Goal: Task Accomplishment & Management: Manage account settings

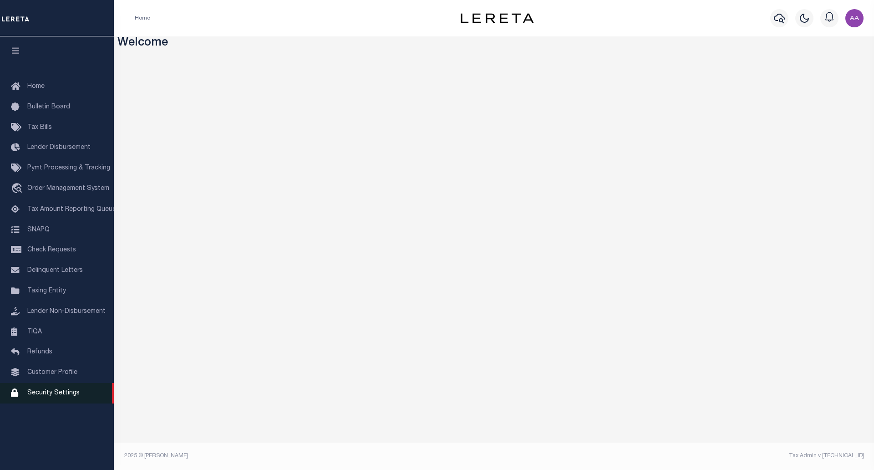
click at [56, 393] on link "Security Settings" at bounding box center [57, 393] width 114 height 20
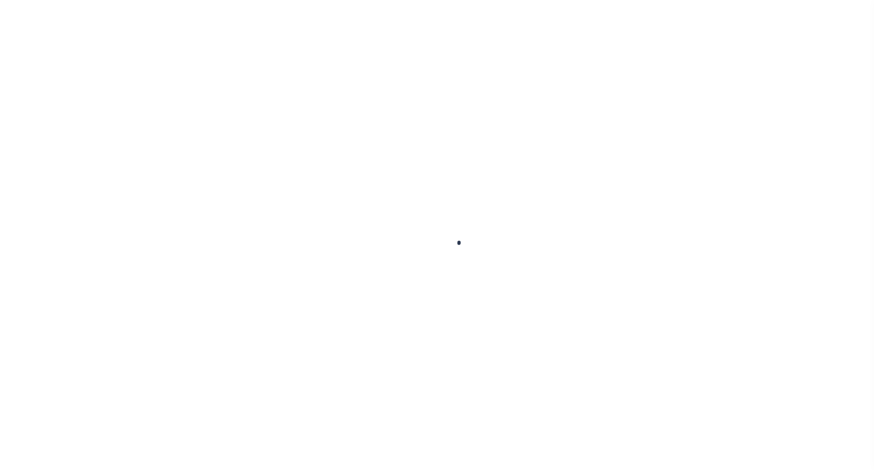
select select "100"
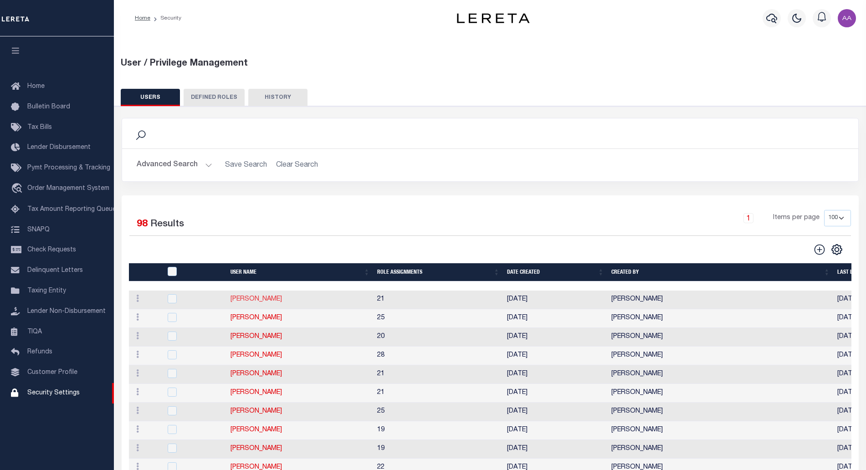
click at [241, 300] on link "[PERSON_NAME]" at bounding box center [255, 299] width 51 height 6
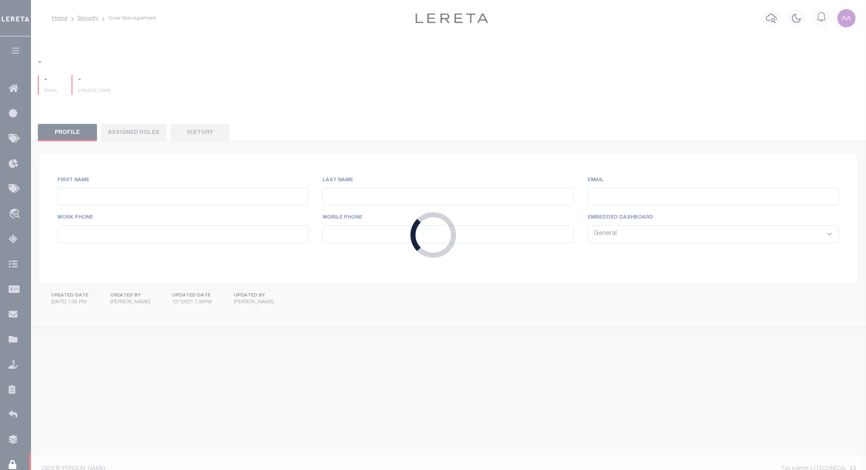
type input "[PERSON_NAME]"
type input "[PERSON_NAME][EMAIL_ADDRESS][PERSON_NAME][DOMAIN_NAME]"
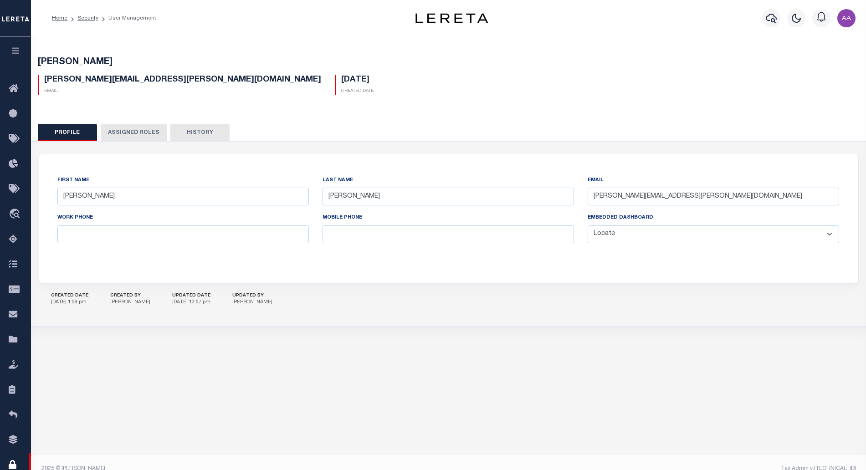
click at [643, 240] on select "General Locate Escrow Services AI Payment Verification Customer Service" at bounding box center [712, 234] width 251 height 18
select select "GEN"
click at [587, 226] on select "General Locate Escrow Services AI Payment Verification Customer Service" at bounding box center [712, 234] width 251 height 18
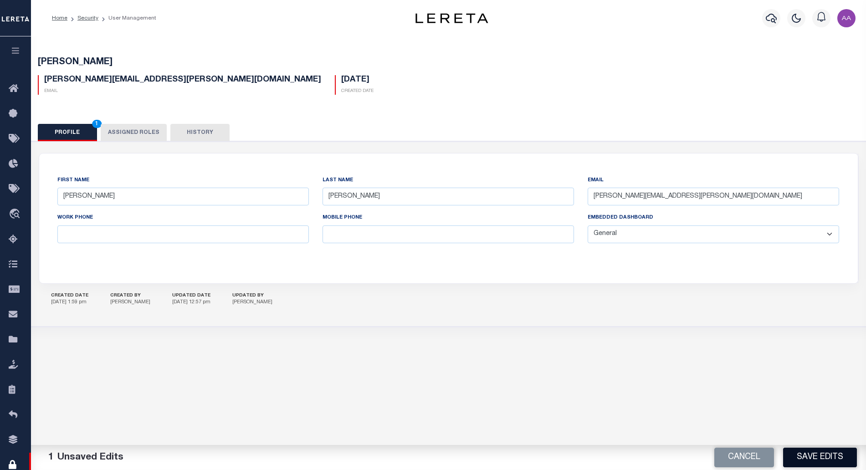
click at [823, 458] on button "Save Edits" at bounding box center [820, 458] width 74 height 20
